Goal: Task Accomplishment & Management: Use online tool/utility

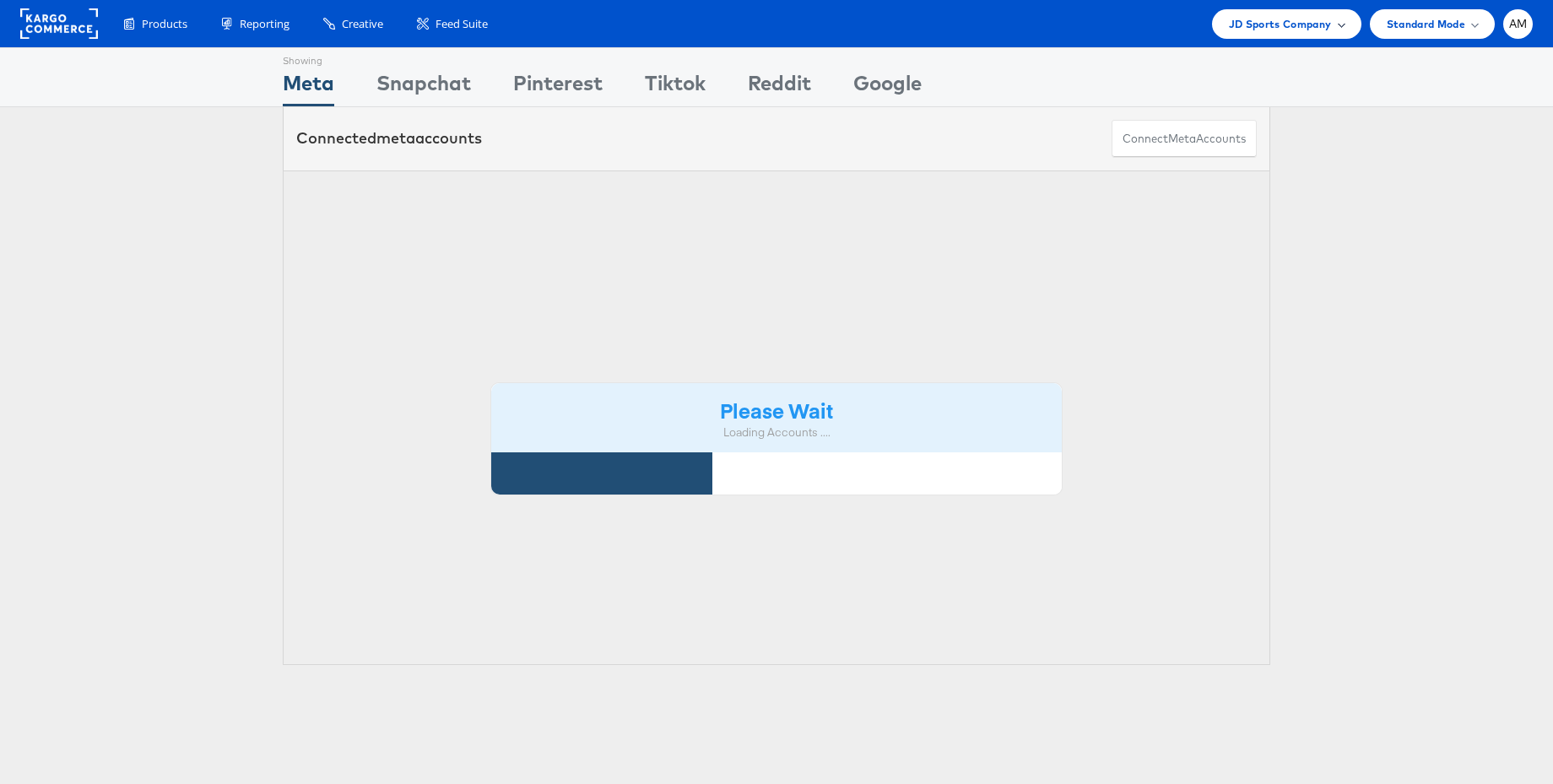
click at [1266, 23] on span "JD Sports Company" at bounding box center [1280, 24] width 103 height 18
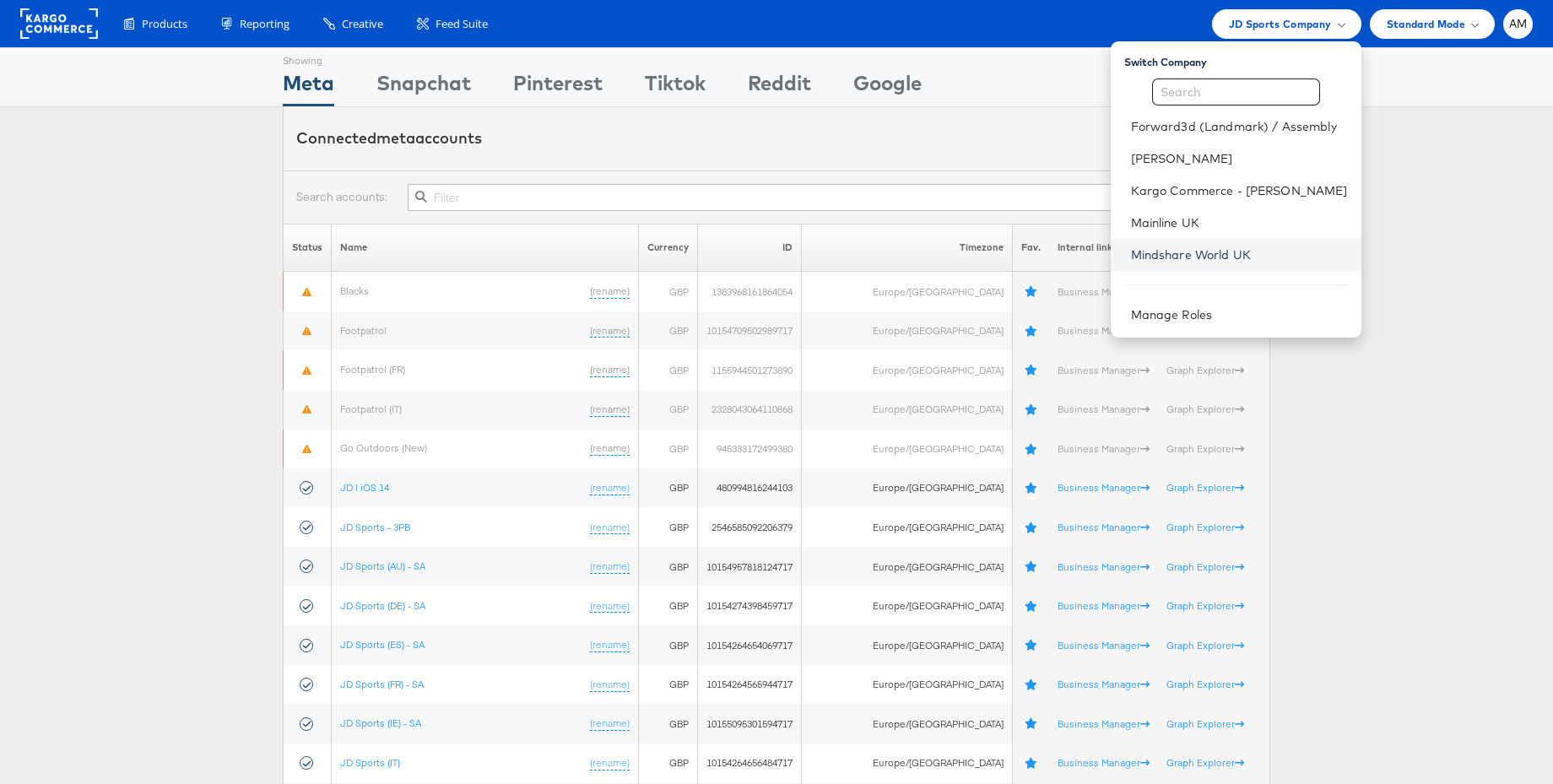
click at [1210, 253] on link "Mindshare World UK" at bounding box center [1239, 254] width 217 height 17
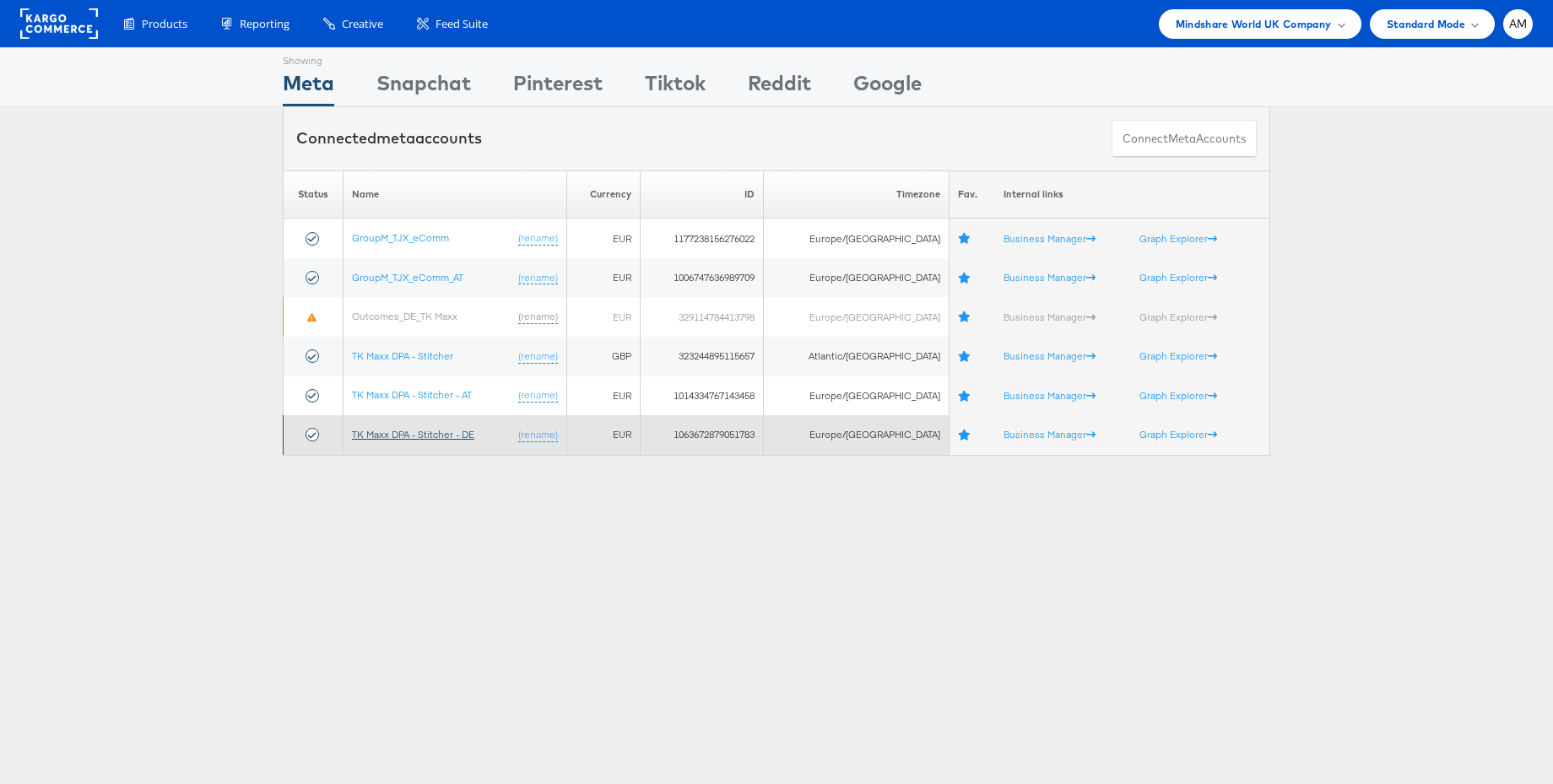
click at [447, 430] on link "TK Maxx DPA - Stitcher - DE" at bounding box center [413, 434] width 123 height 13
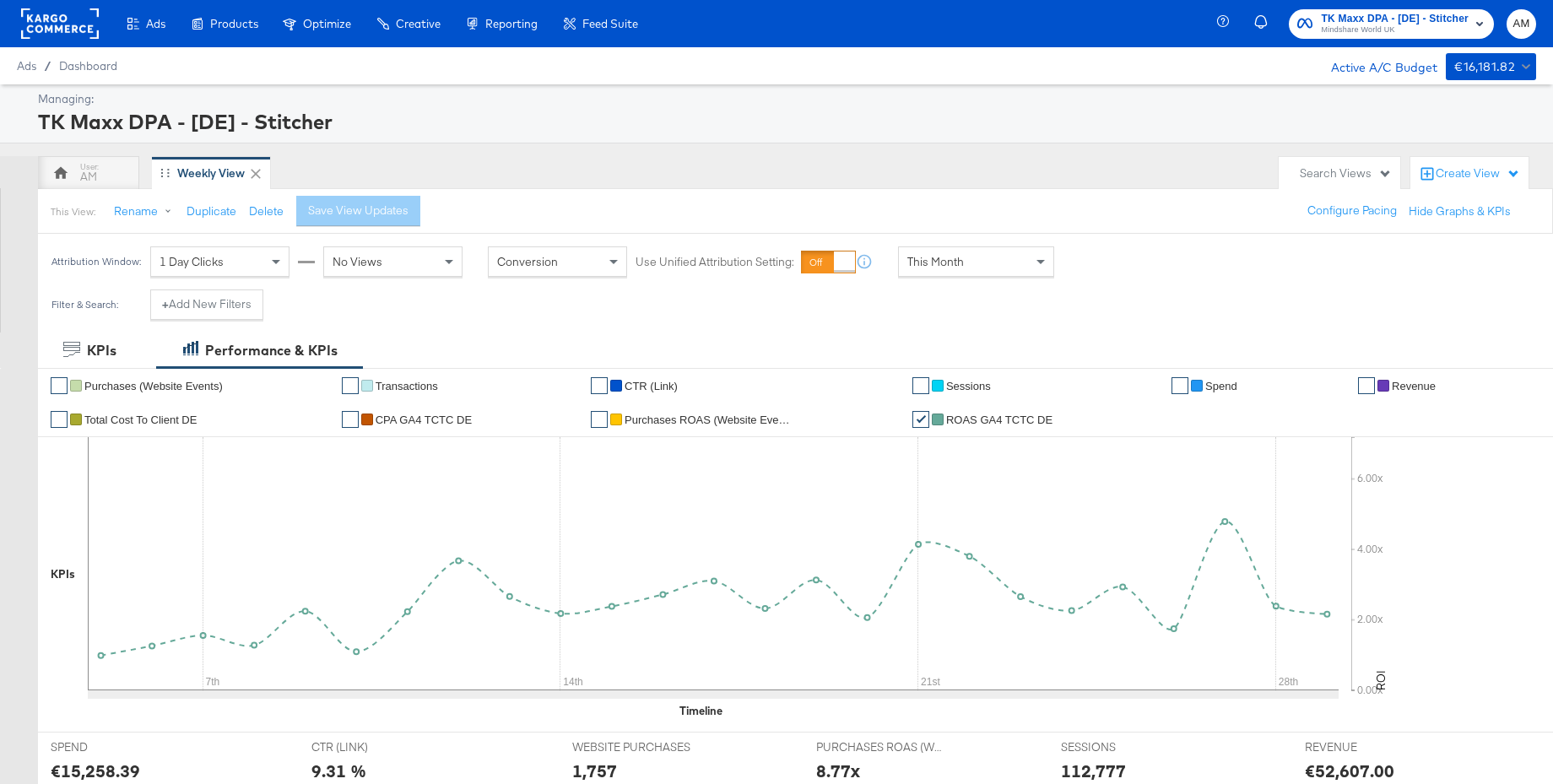
scroll to position [543, 0]
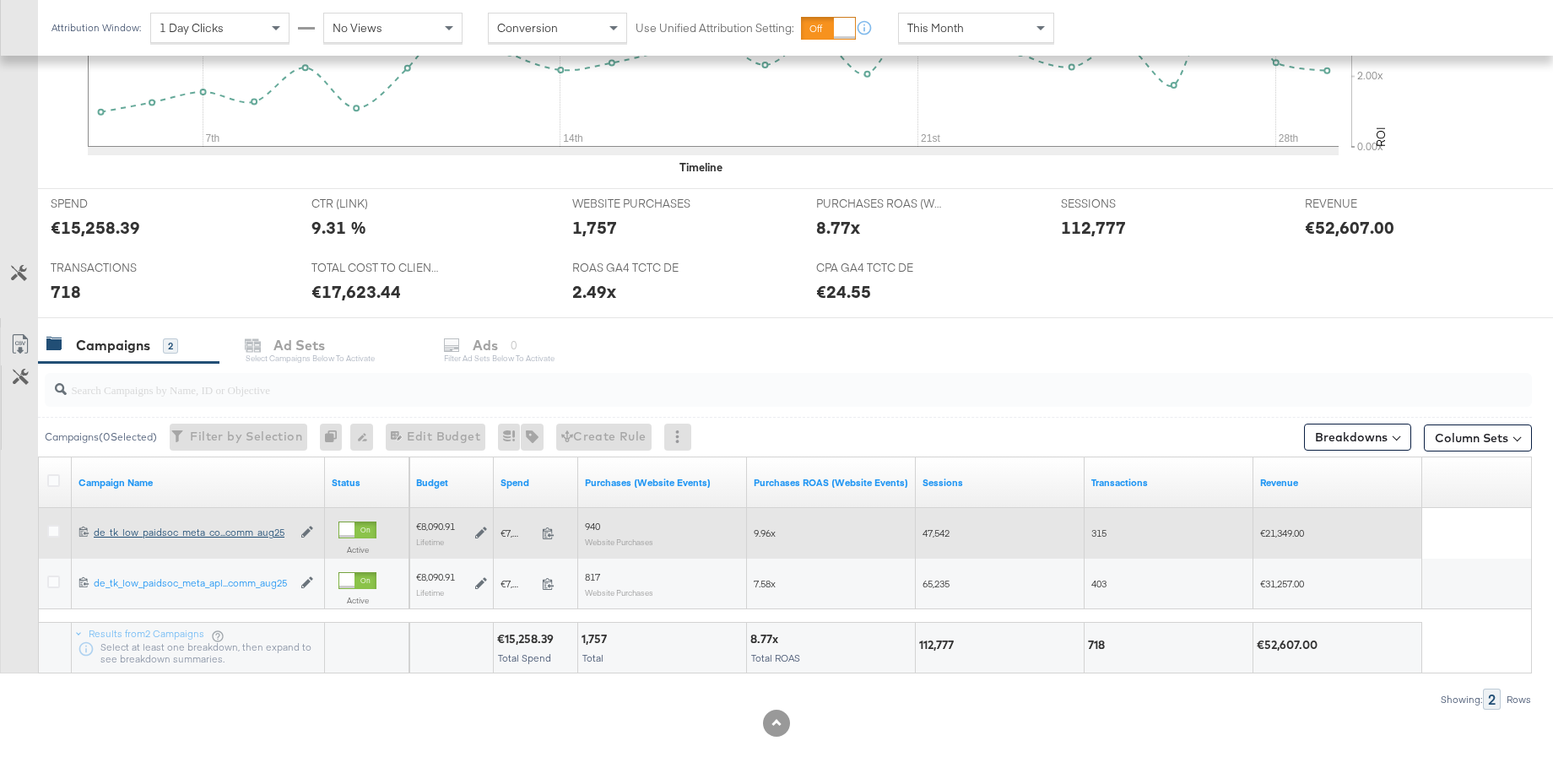
drag, startPoint x: 58, startPoint y: 531, endPoint x: 104, endPoint y: 531, distance: 46.0
click at [58, 531] on icon at bounding box center [53, 531] width 13 height 13
click at [0, 0] on input "checkbox" at bounding box center [0, 0] width 0 height 0
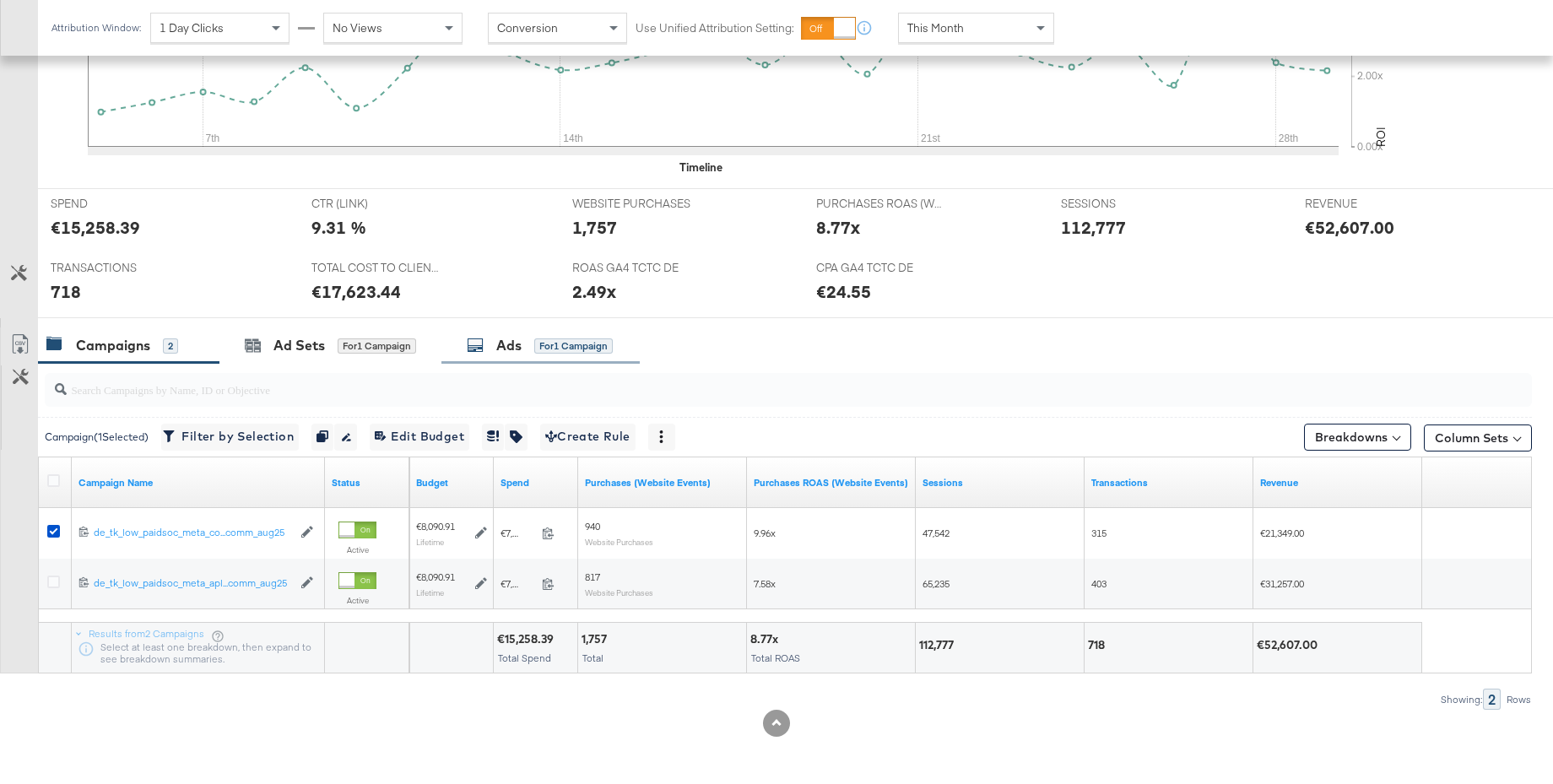
click at [529, 348] on div "Ads for 1 Campaign" at bounding box center [540, 346] width 146 height 20
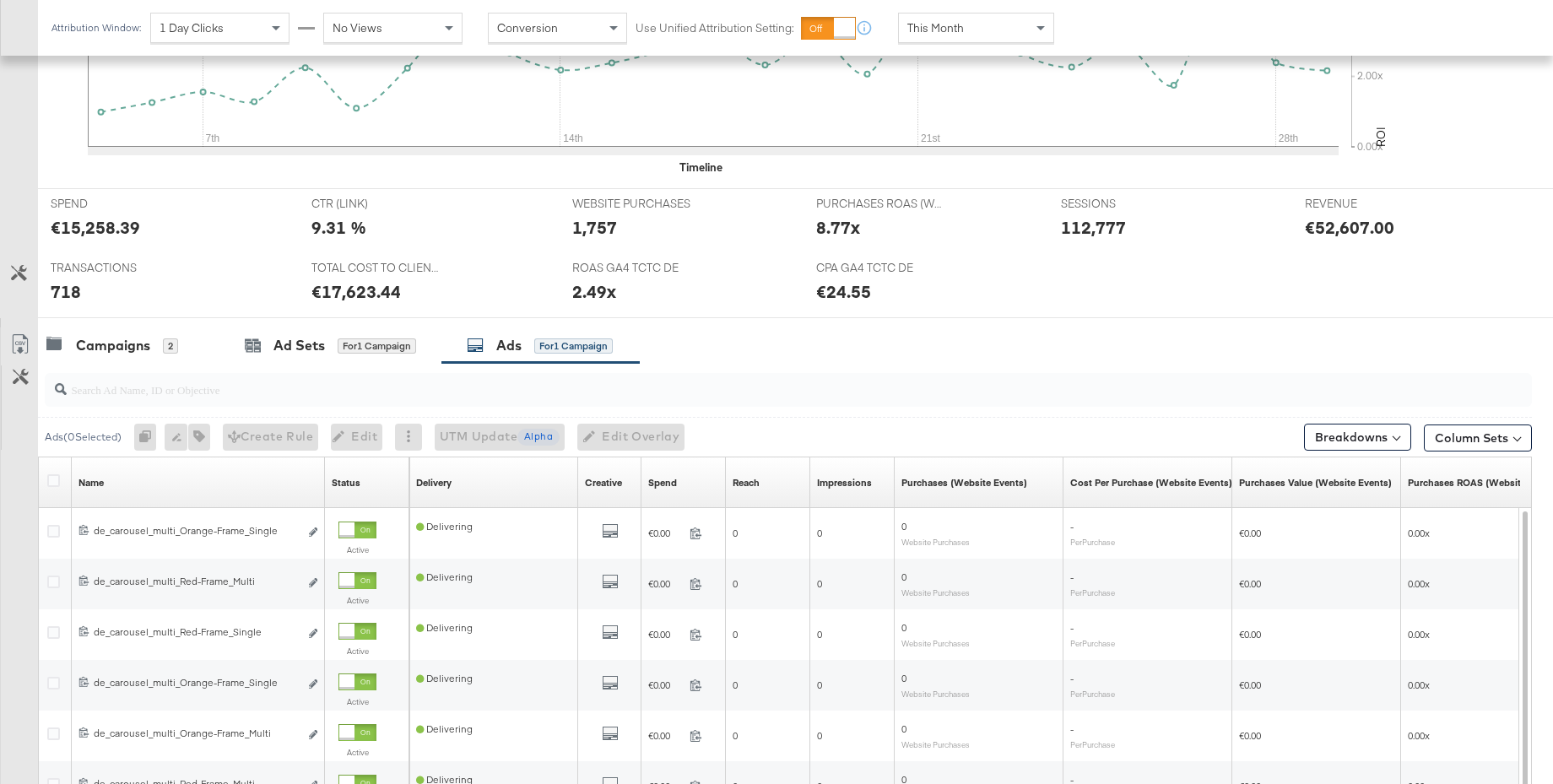
scroll to position [545, 0]
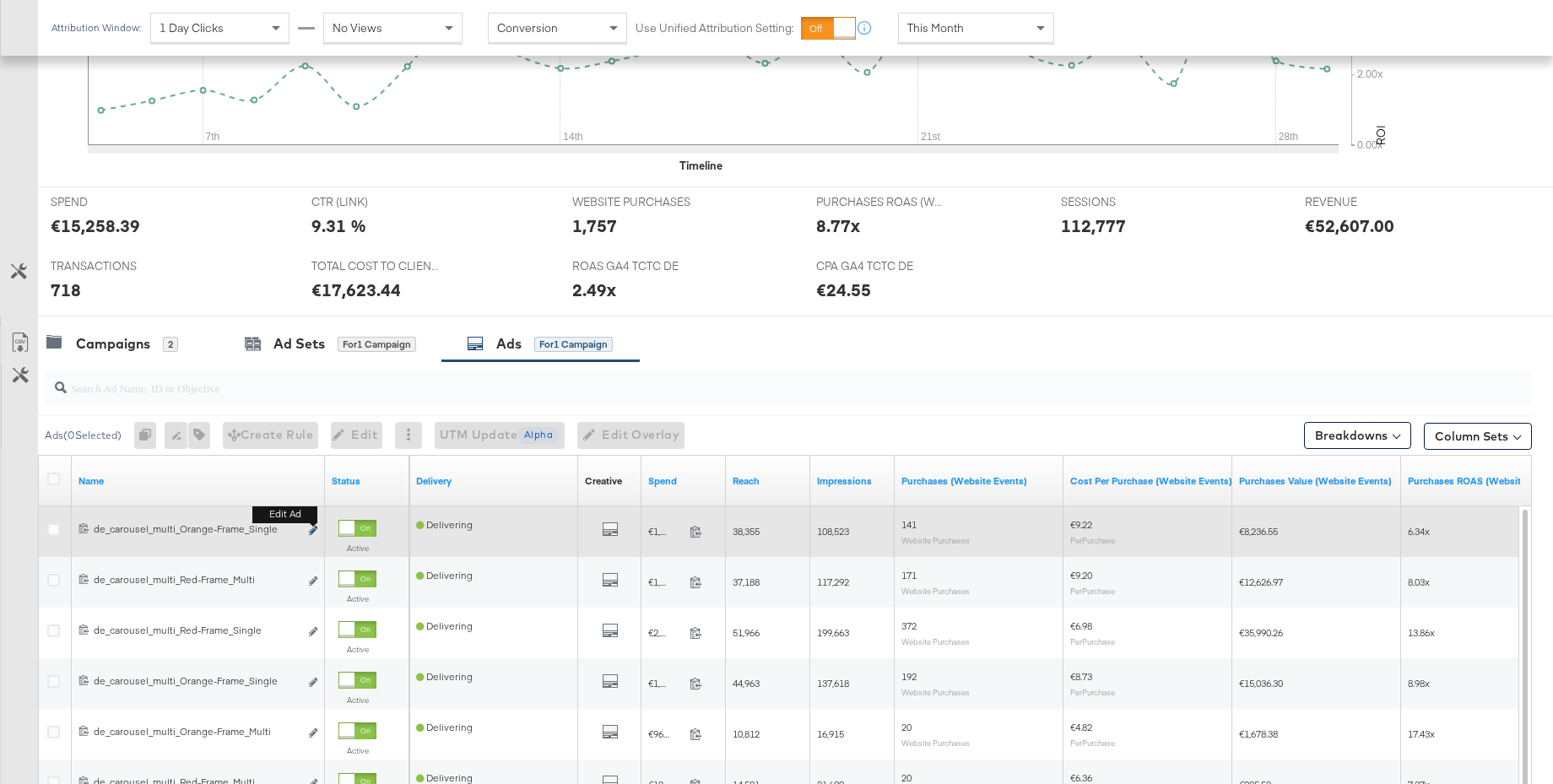
click at [314, 530] on icon "link" at bounding box center [313, 530] width 8 height 9
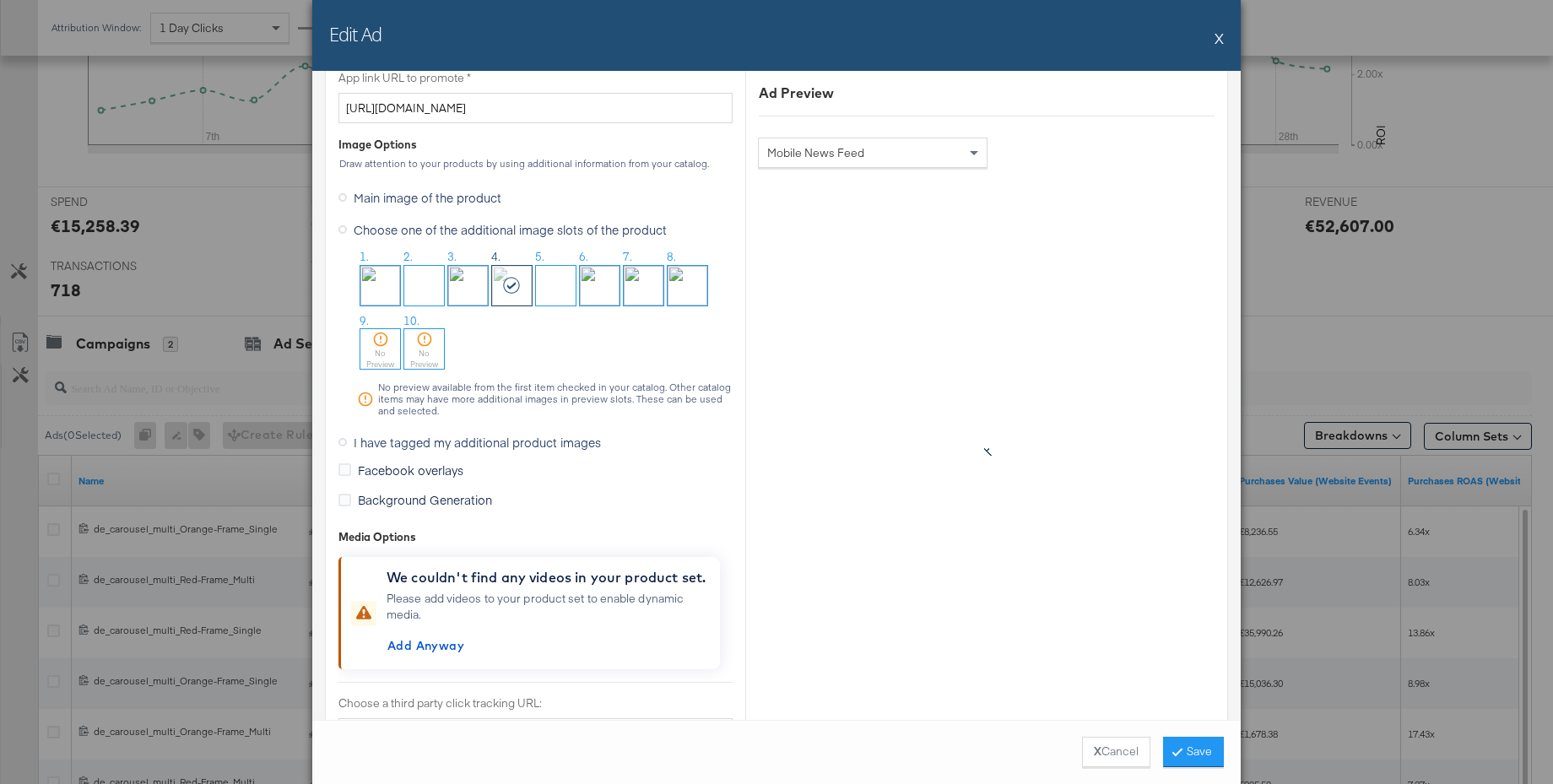
scroll to position [1395, 0]
click at [344, 442] on icon at bounding box center [342, 442] width 8 height 8
click at [0, 0] on input "I have tagged my additional product images" at bounding box center [0, 0] width 0 height 0
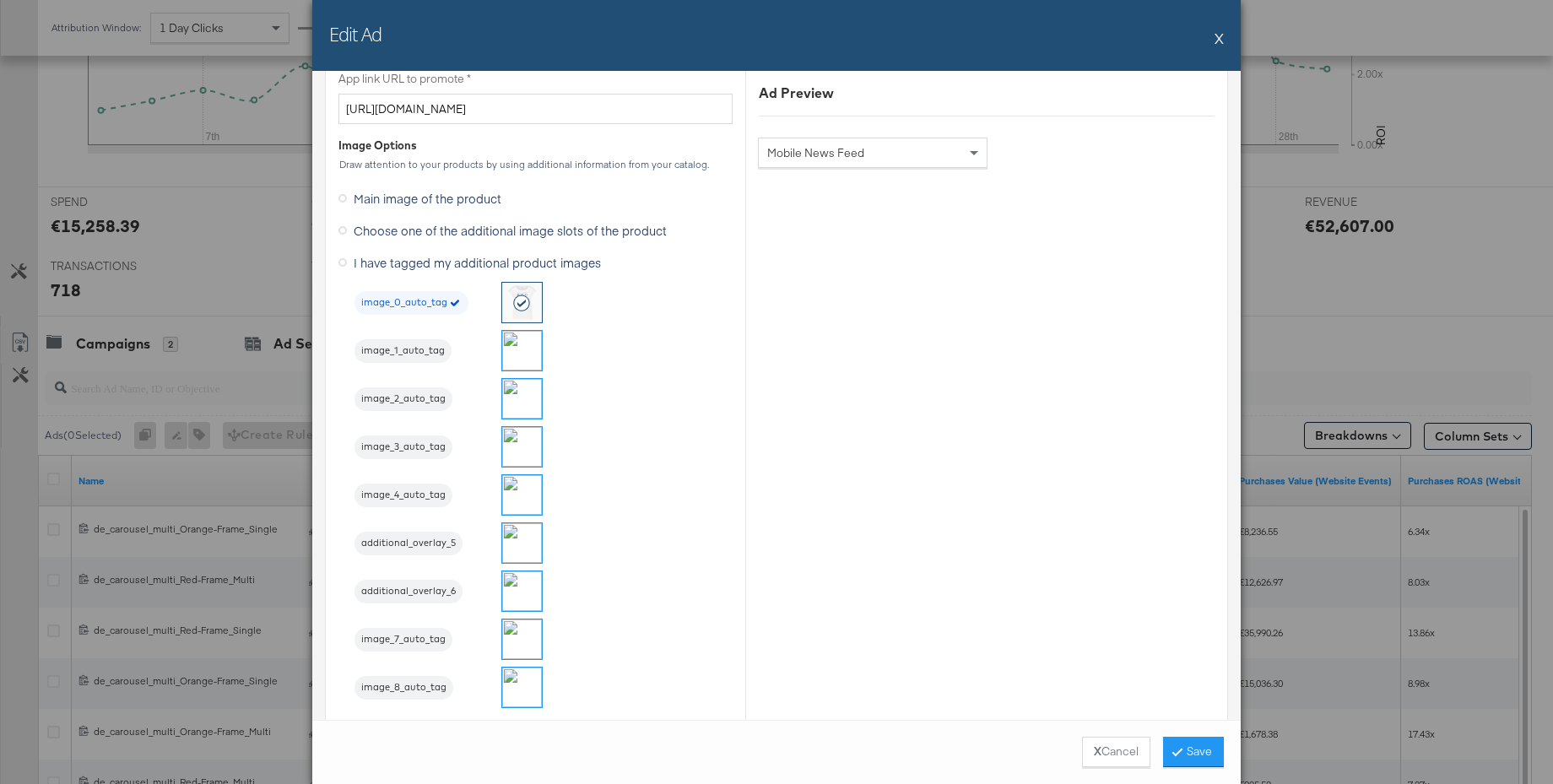
click at [1222, 41] on button "X" at bounding box center [1219, 37] width 9 height 33
